Goal: Information Seeking & Learning: Find specific fact

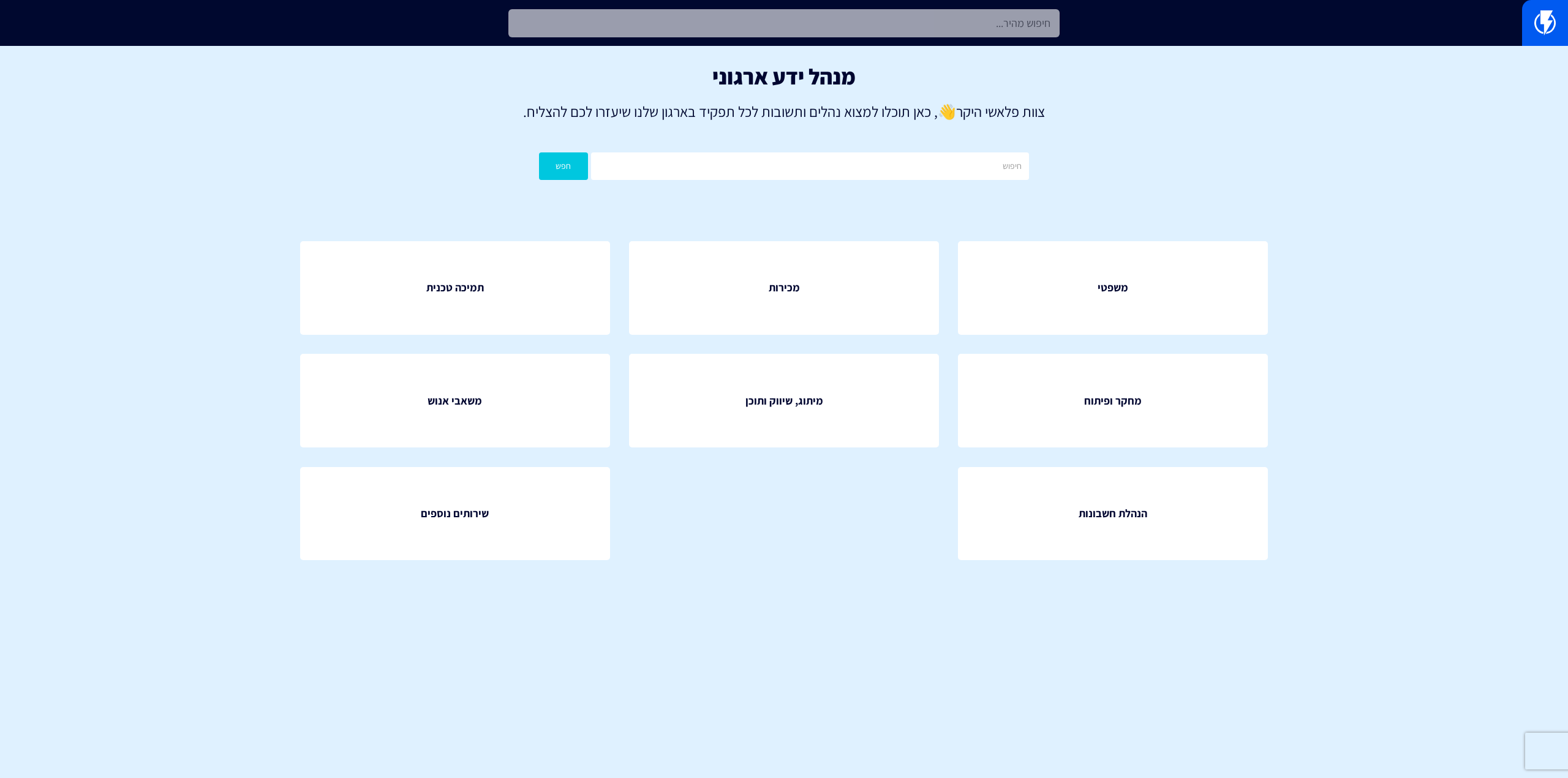
click at [811, 37] on input "text" at bounding box center [784, 24] width 551 height 28
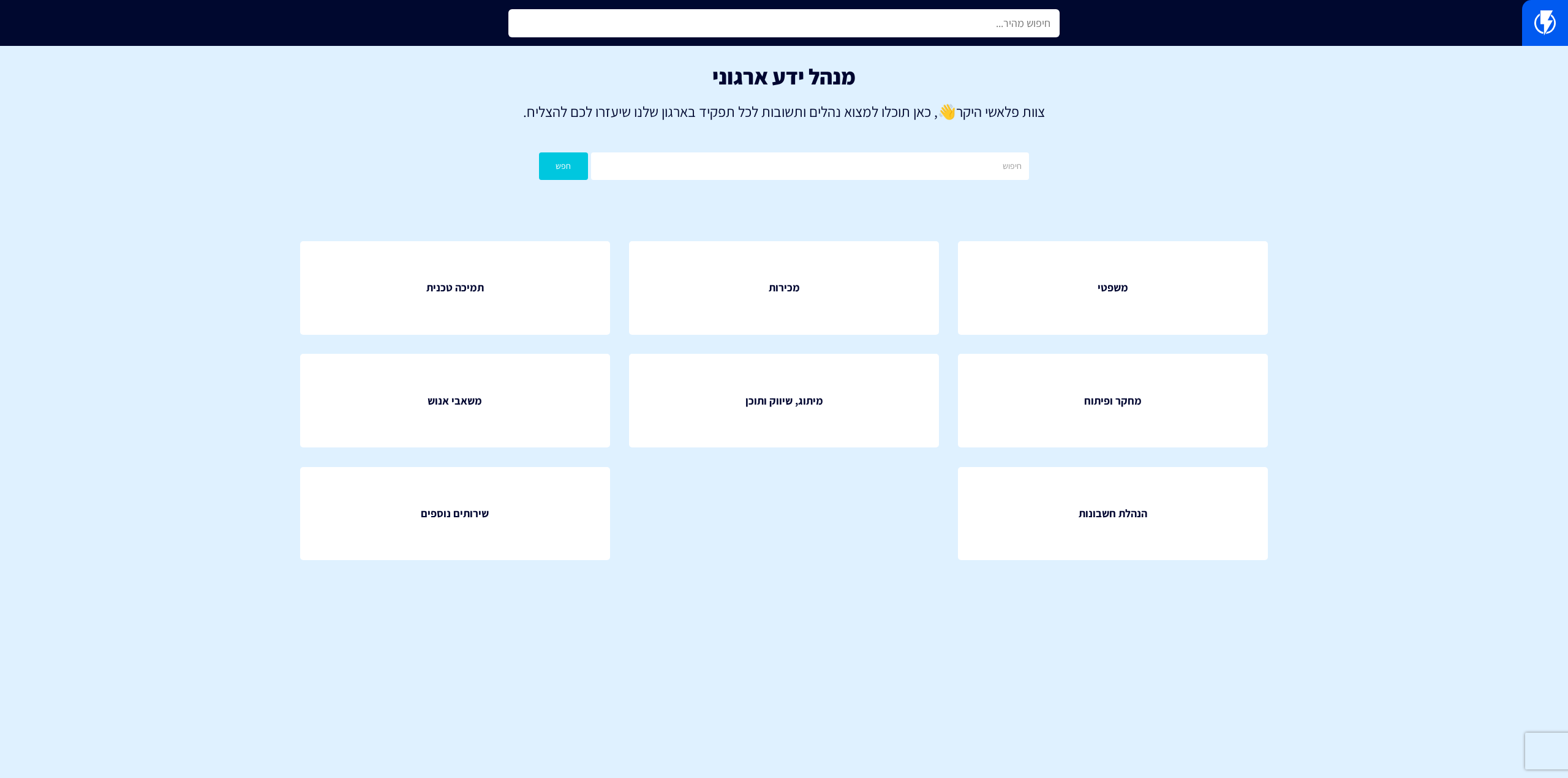
click at [811, 37] on input "text" at bounding box center [784, 24] width 551 height 28
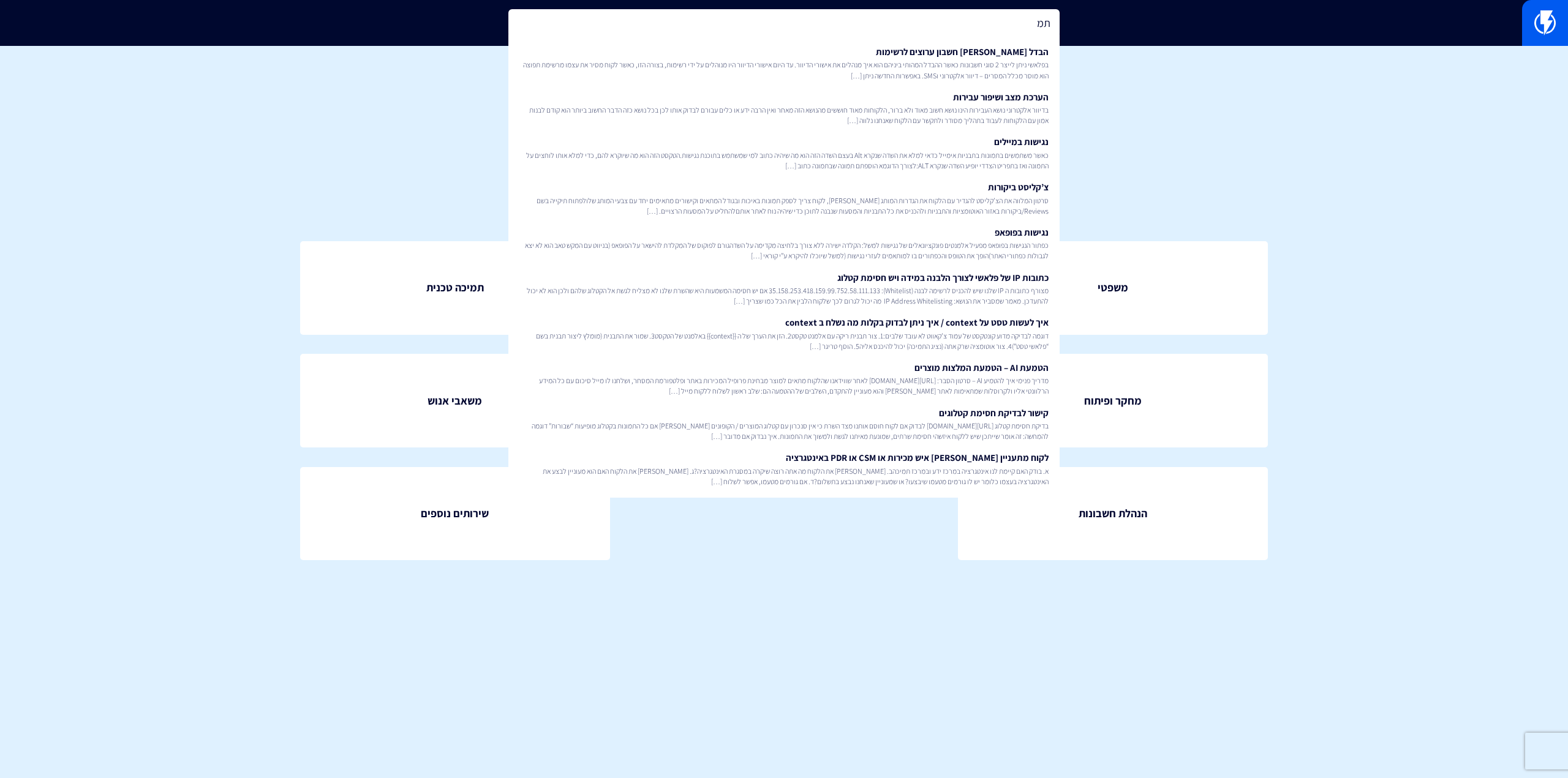
type input "ת"
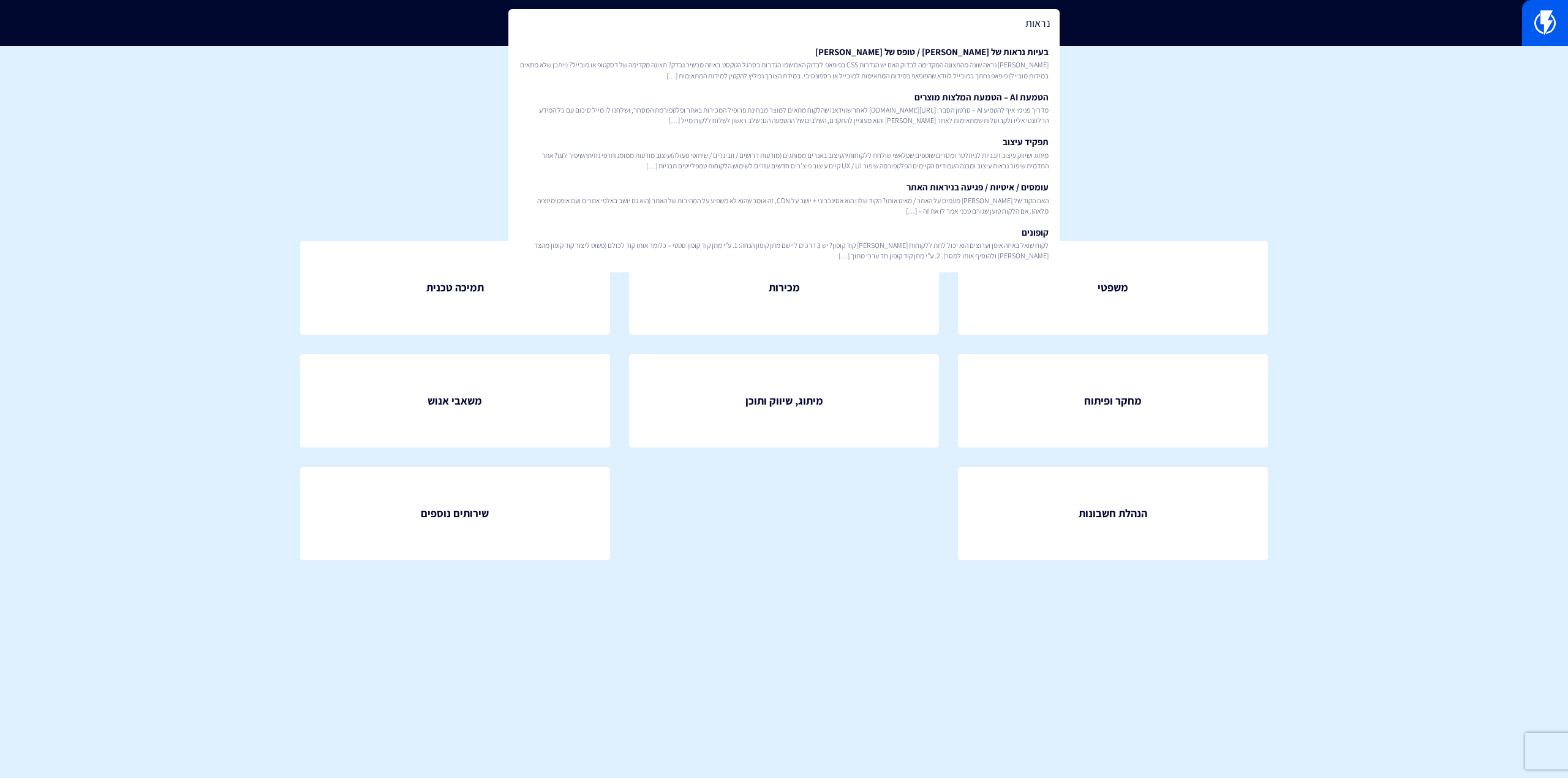
click at [1009, 26] on input "נראות" at bounding box center [784, 24] width 551 height 28
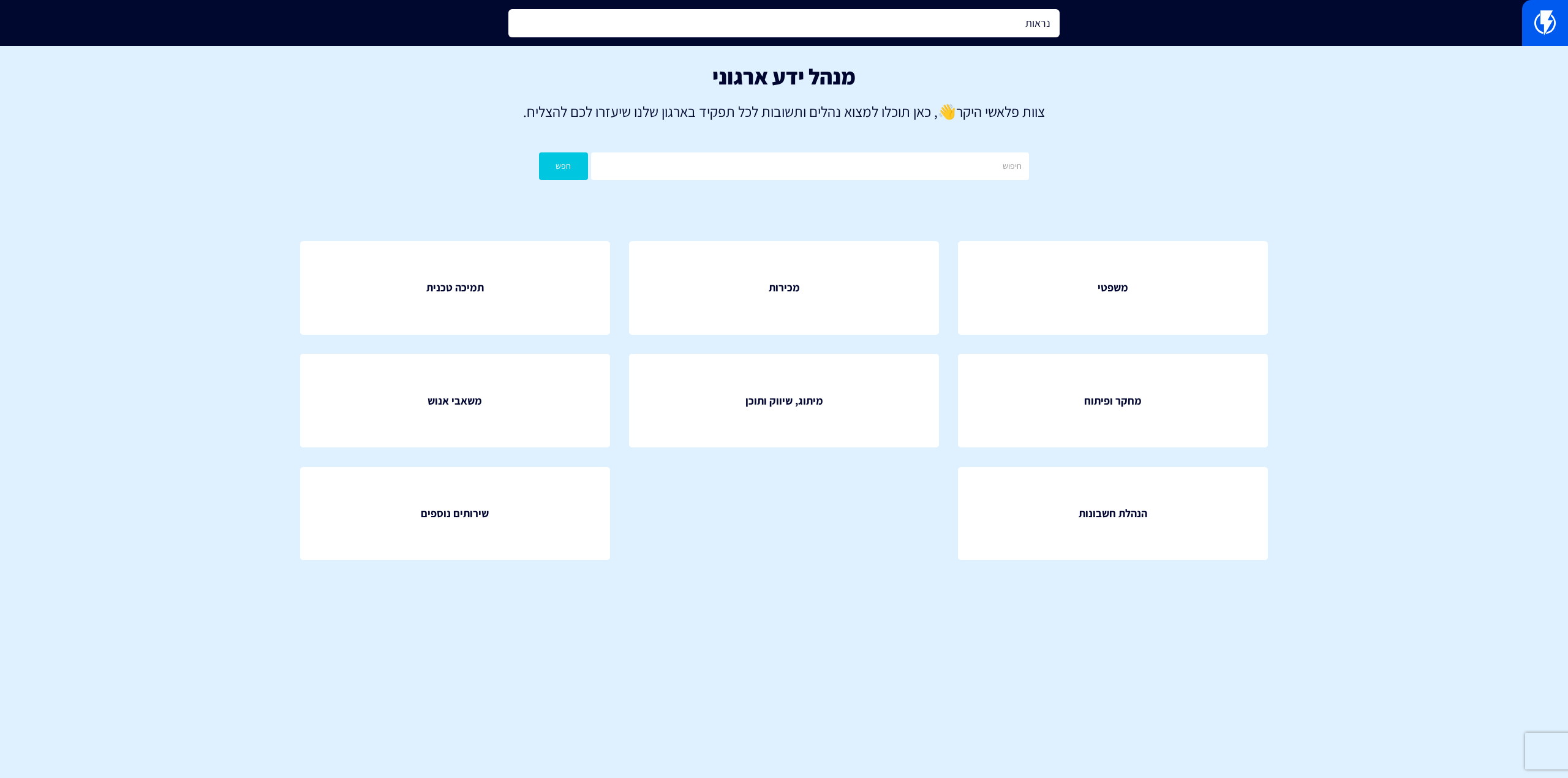
click at [1009, 26] on input "נראות" at bounding box center [784, 24] width 551 height 28
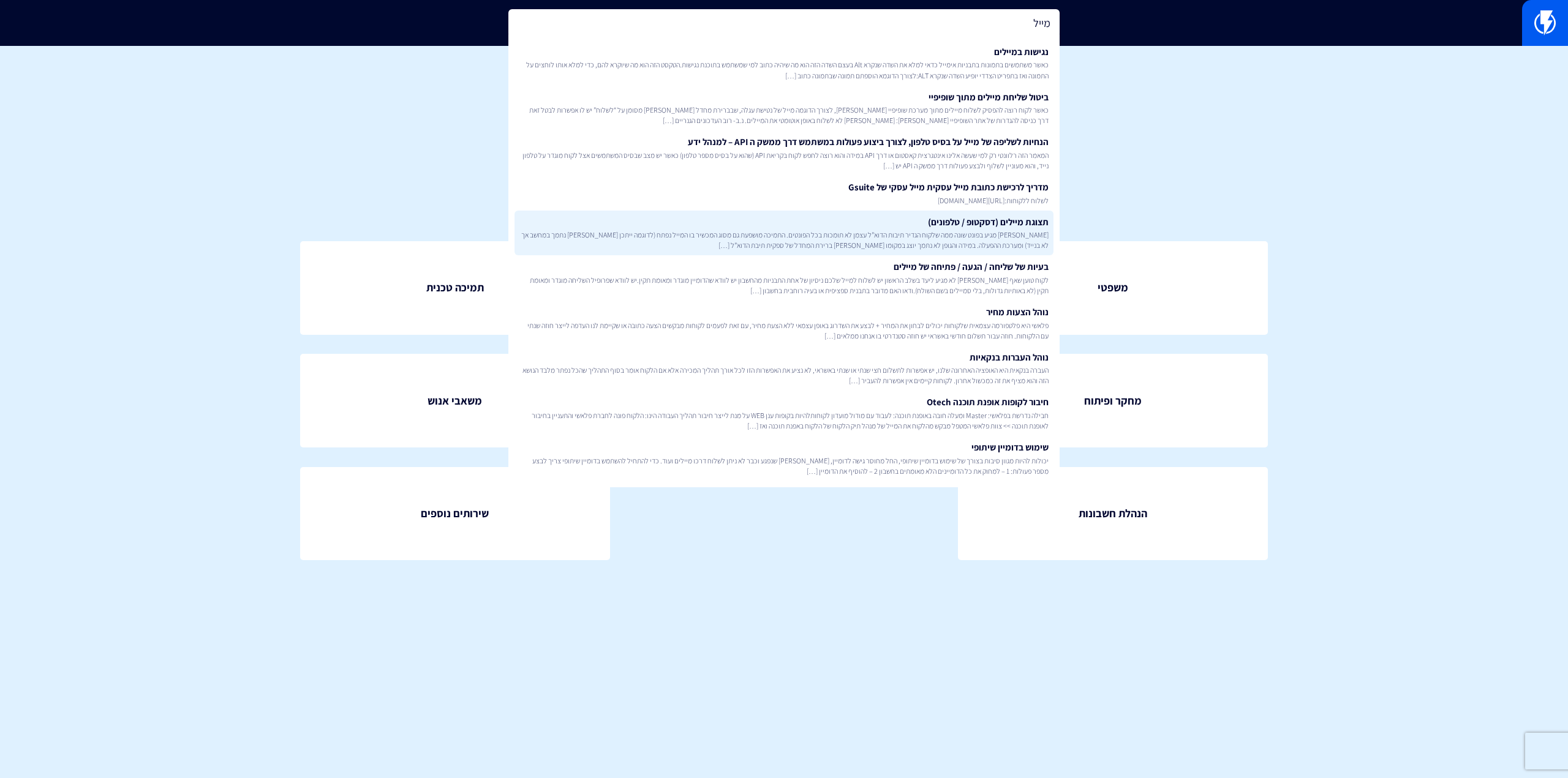
type input "מייל"
click at [1029, 245] on span "[PERSON_NAME] מגיע בפונט שונה ממה שלקוח הגדיר תיבות הדוא”ל עצמן לא תומכות בכל ה…" at bounding box center [783, 240] width 529 height 21
